Goal: Task Accomplishment & Management: Manage account settings

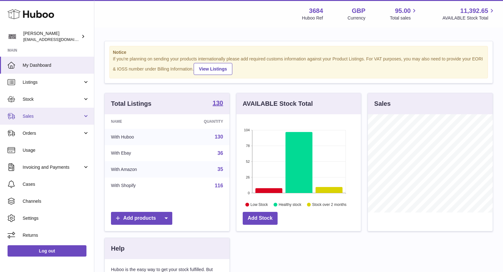
click at [54, 115] on span "Sales" at bounding box center [53, 116] width 60 height 6
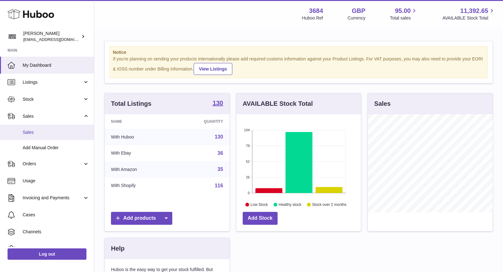
click at [54, 129] on span "Sales" at bounding box center [56, 132] width 67 height 6
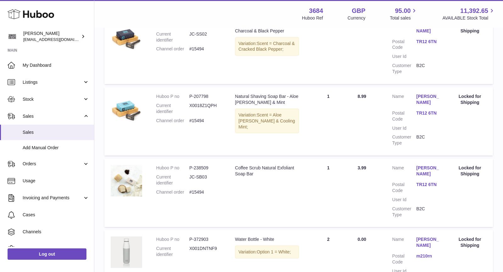
scroll to position [667, 0]
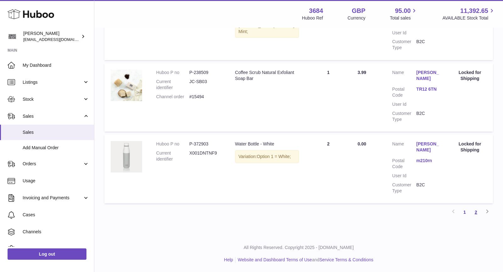
click at [477, 210] on link "2" at bounding box center [476, 211] width 11 height 11
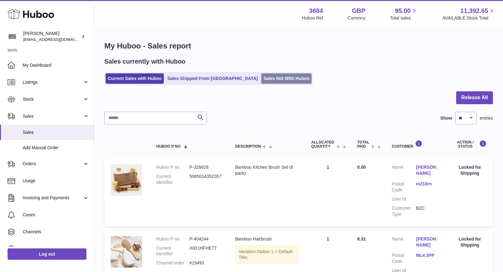
click at [261, 79] on link "Sales Not With Huboo" at bounding box center [286, 78] width 50 height 10
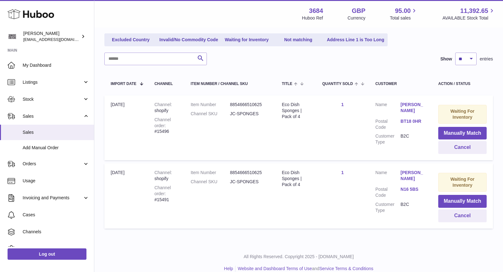
scroll to position [81, 0]
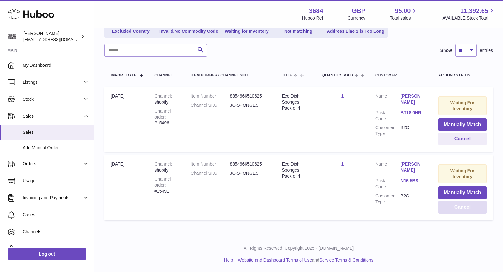
click at [463, 205] on button "Cancel" at bounding box center [463, 207] width 48 height 13
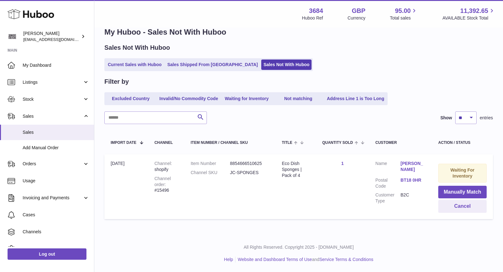
scroll to position [13, 0]
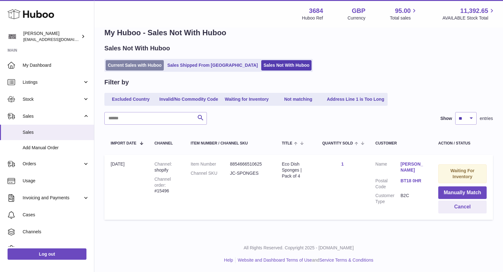
click at [139, 64] on link "Current Sales with Huboo" at bounding box center [135, 65] width 58 height 10
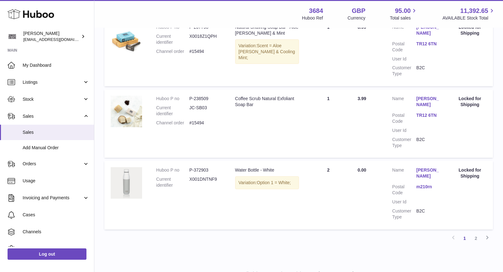
scroll to position [667, 0]
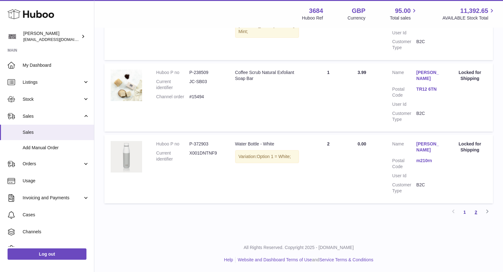
click at [475, 211] on link "2" at bounding box center [476, 211] width 11 height 11
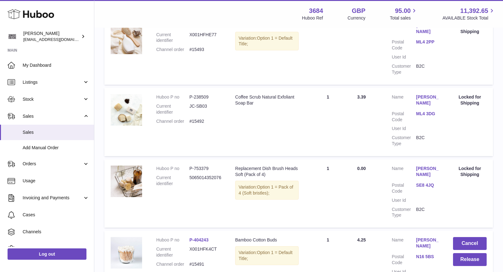
scroll to position [300, 0]
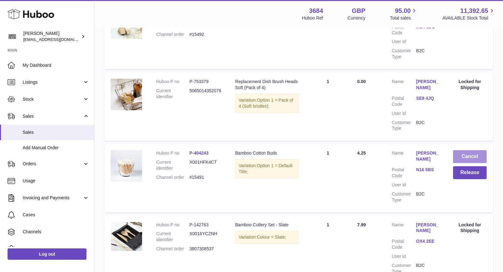
click at [461, 153] on button "Cancel" at bounding box center [470, 156] width 34 height 13
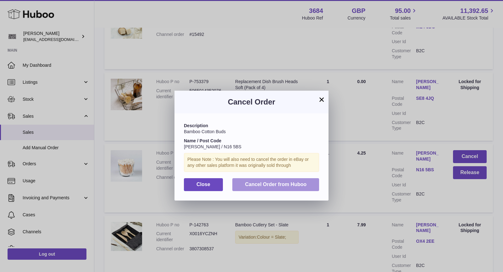
click at [287, 185] on span "Cancel Order from Huboo" at bounding box center [276, 184] width 62 height 5
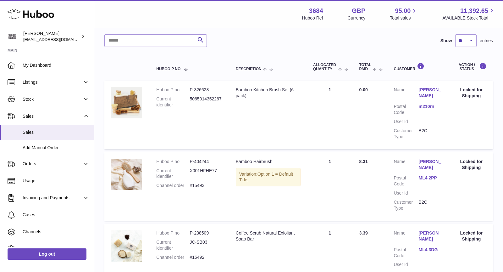
scroll to position [0, 0]
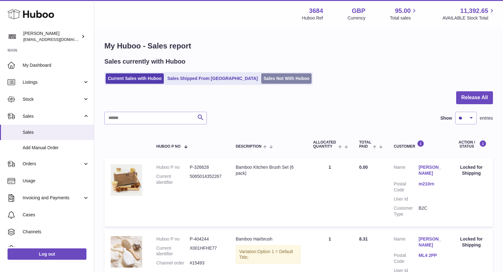
click at [261, 75] on link "Sales Not With Huboo" at bounding box center [286, 78] width 50 height 10
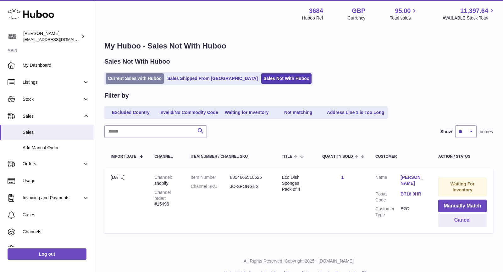
click at [130, 82] on link "Current Sales with Huboo" at bounding box center [135, 78] width 58 height 10
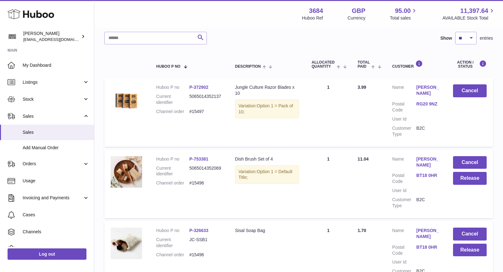
scroll to position [85, 0]
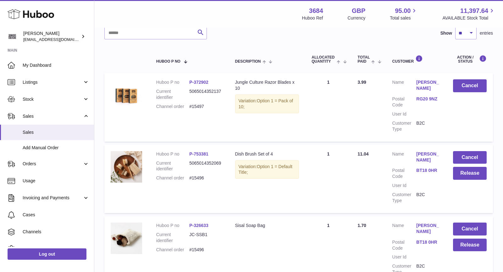
click at [428, 154] on link "[PERSON_NAME]" at bounding box center [429, 157] width 24 height 12
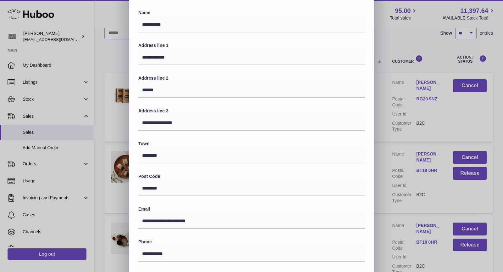
scroll to position [0, 0]
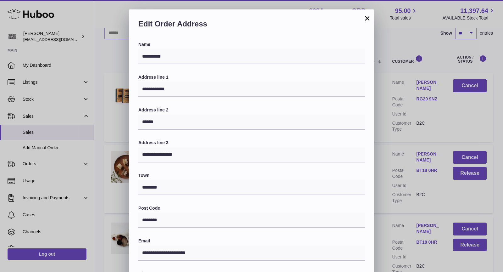
click at [368, 20] on button "×" at bounding box center [368, 18] width 8 height 8
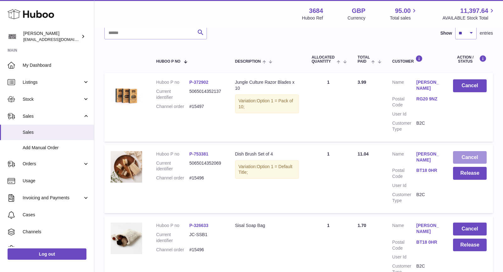
click at [474, 155] on button "Cancel" at bounding box center [470, 157] width 34 height 13
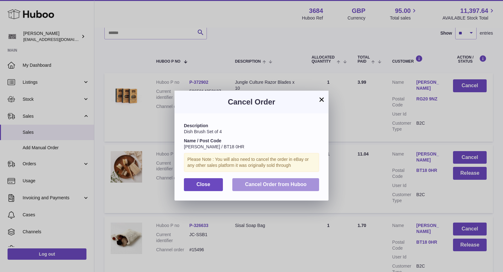
click at [302, 182] on span "Cancel Order from Huboo" at bounding box center [276, 184] width 62 height 5
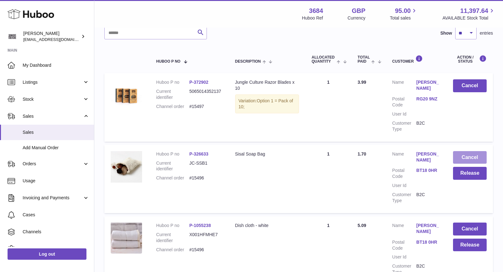
click at [465, 159] on button "Cancel" at bounding box center [470, 157] width 34 height 13
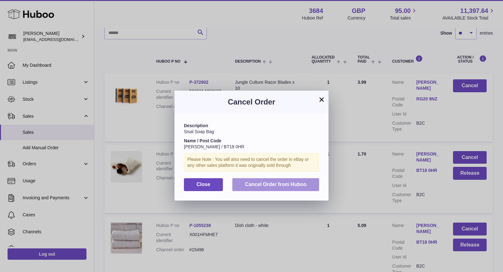
click at [307, 181] on button "Cancel Order from Huboo" at bounding box center [276, 184] width 87 height 13
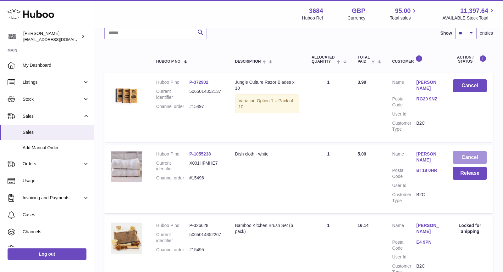
click at [476, 157] on button "Cancel" at bounding box center [470, 157] width 34 height 13
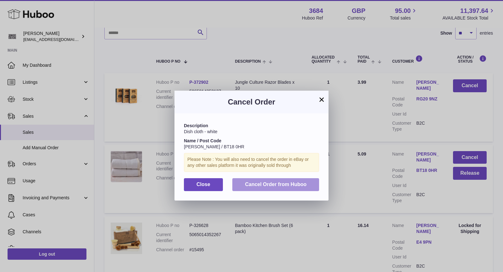
click at [289, 188] on button "Cancel Order from Huboo" at bounding box center [276, 184] width 87 height 13
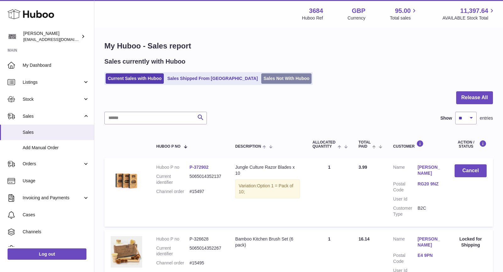
click at [261, 79] on link "Sales Not With Huboo" at bounding box center [286, 78] width 50 height 10
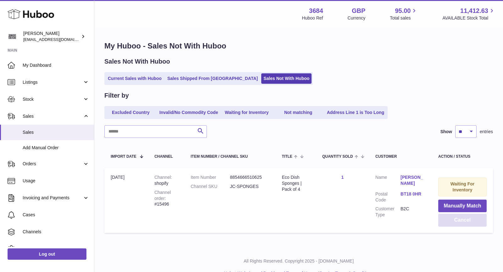
click at [461, 219] on button "Cancel" at bounding box center [463, 220] width 48 height 13
